Goal: Information Seeking & Learning: Learn about a topic

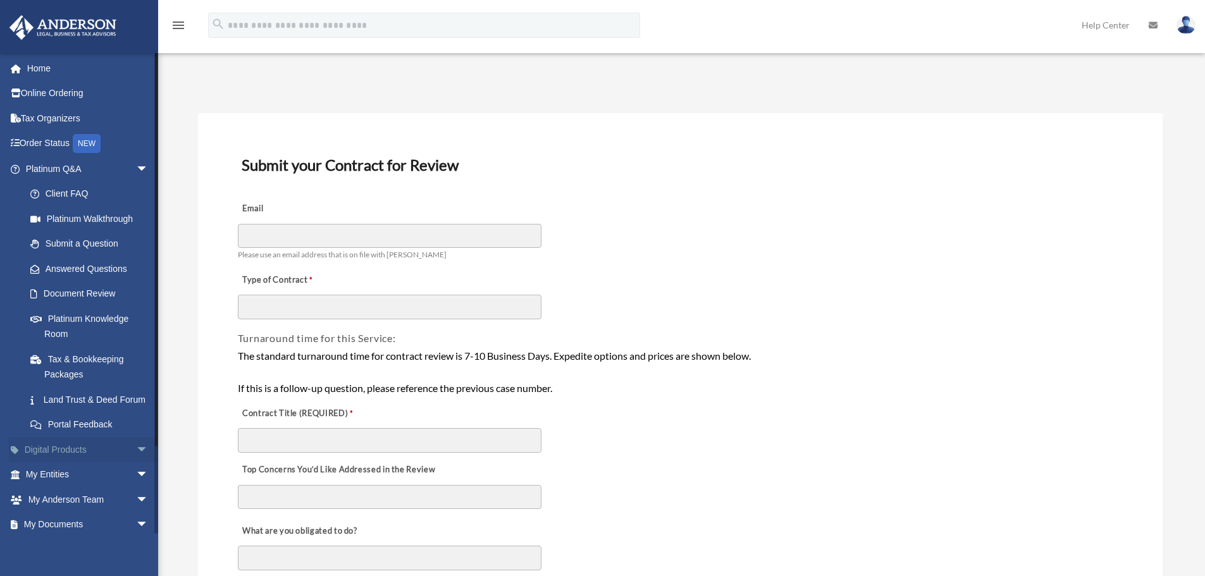
click at [136, 463] on span "arrow_drop_down" at bounding box center [148, 450] width 25 height 26
click at [80, 483] on div "Tax Toolbox" at bounding box center [98, 475] width 108 height 16
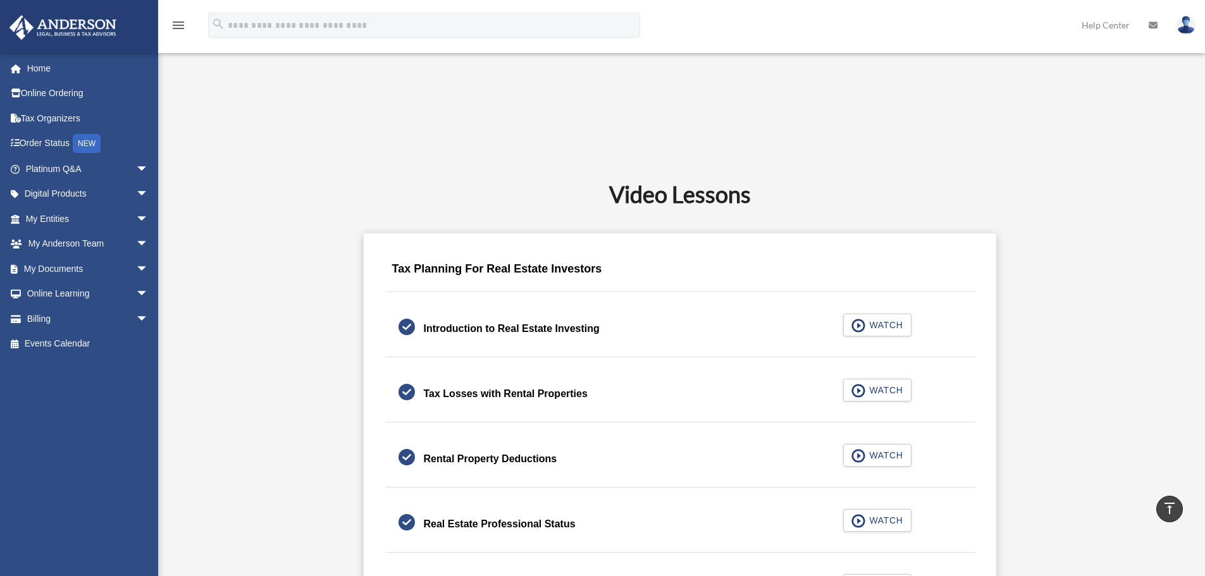
scroll to position [633, 0]
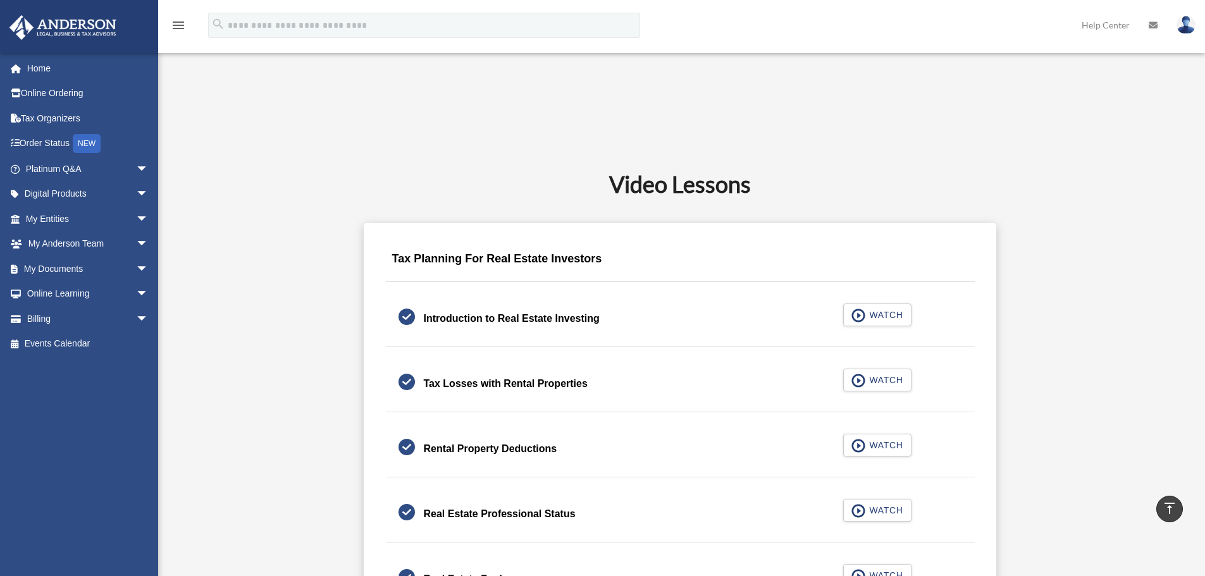
click at [476, 386] on div "Tax Losses with Rental Properties" at bounding box center [506, 384] width 164 height 18
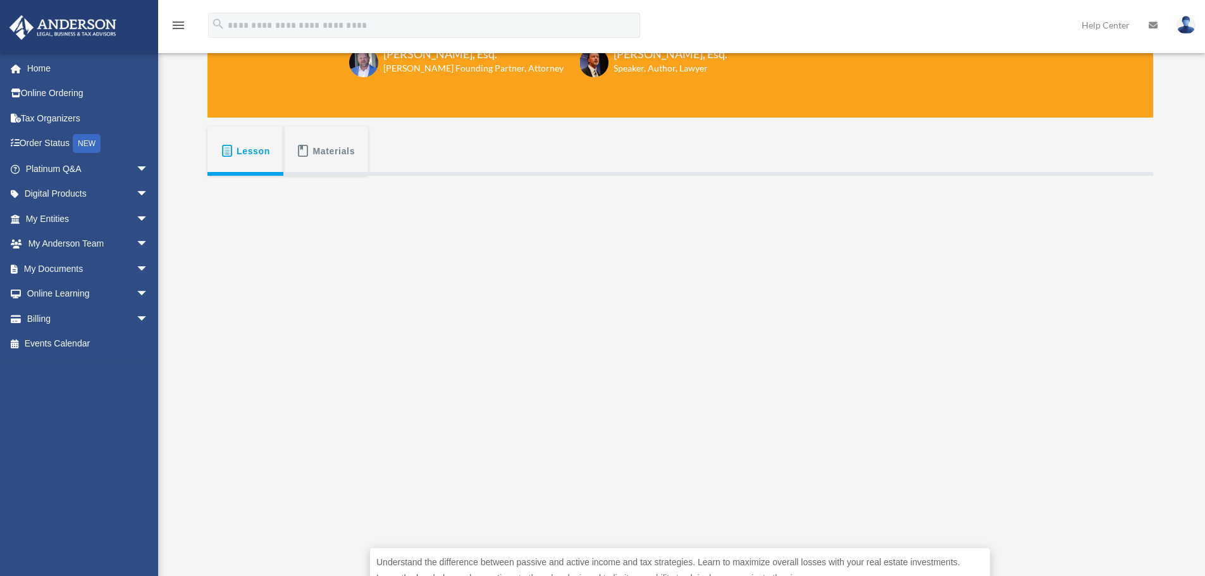
scroll to position [190, 0]
